Goal: Task Accomplishment & Management: Manage account settings

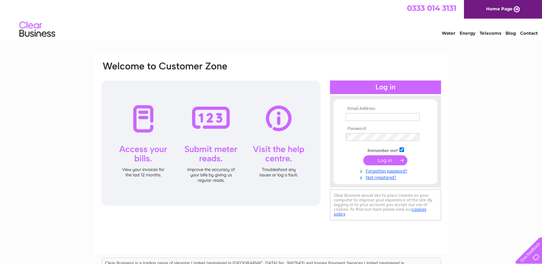
type input "[EMAIL_ADDRESS][DOMAIN_NAME]"
click at [387, 161] on input "submit" at bounding box center [385, 161] width 44 height 10
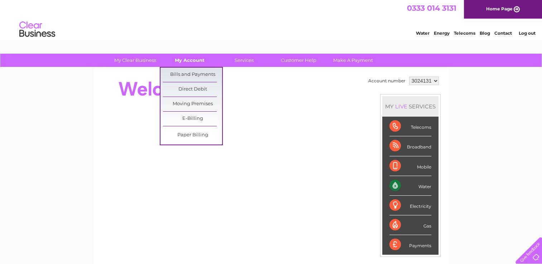
click at [191, 61] on link "My Account" at bounding box center [189, 60] width 59 height 13
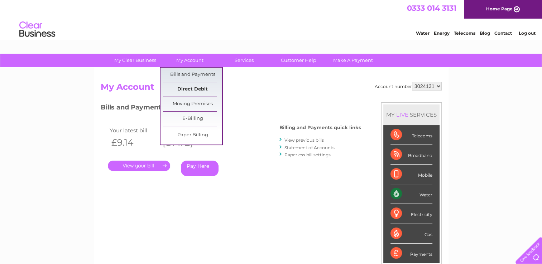
click at [199, 89] on link "Direct Debit" at bounding box center [192, 89] width 59 height 14
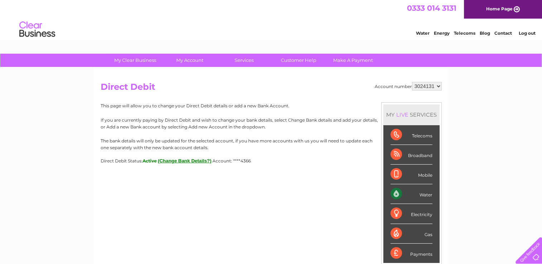
click at [179, 163] on button "(Change Bank Details?)" at bounding box center [185, 160] width 54 height 5
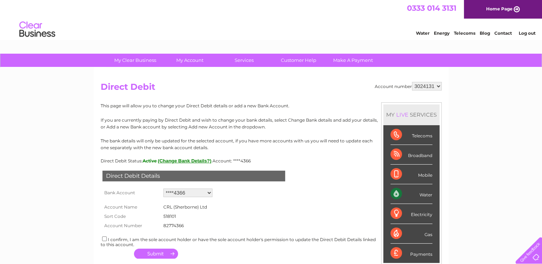
click at [209, 193] on select "Add new account ****4366" at bounding box center [187, 193] width 49 height 9
select select "0"
click at [163, 189] on select "Add new account ****4366" at bounding box center [187, 193] width 49 height 9
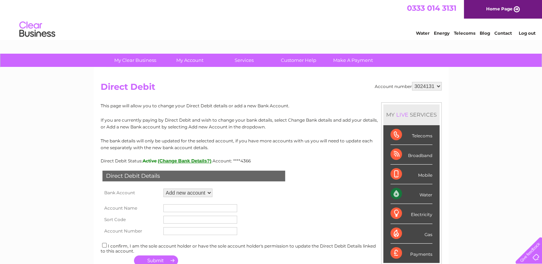
click at [172, 210] on input "text" at bounding box center [200, 209] width 74 height 8
type input "Corton Ridge Limited"
click at [171, 220] on input "text" at bounding box center [200, 220] width 74 height 8
type input "518101"
click at [170, 233] on input "text" at bounding box center [200, 232] width 74 height 8
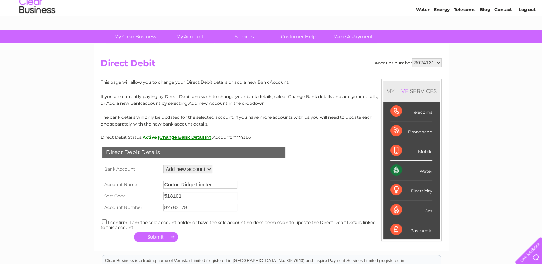
scroll to position [36, 0]
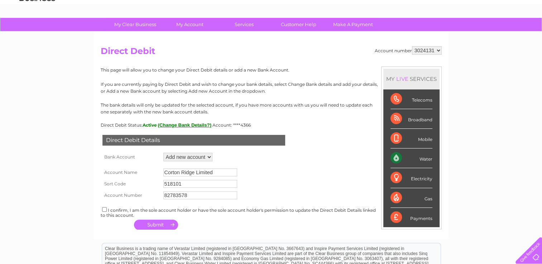
type input "82783578"
click at [102, 209] on input "checkbox" at bounding box center [104, 209] width 5 height 5
checkbox input "true"
click at [163, 227] on button "button" at bounding box center [156, 225] width 44 height 10
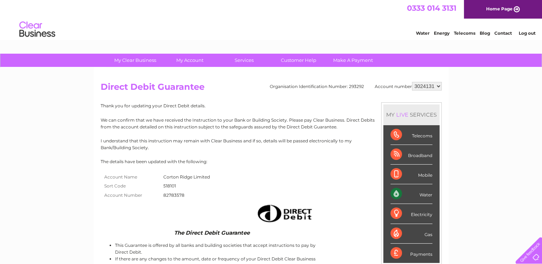
click at [527, 34] on link "Log out" at bounding box center [526, 32] width 17 height 5
